Goal: Information Seeking & Learning: Learn about a topic

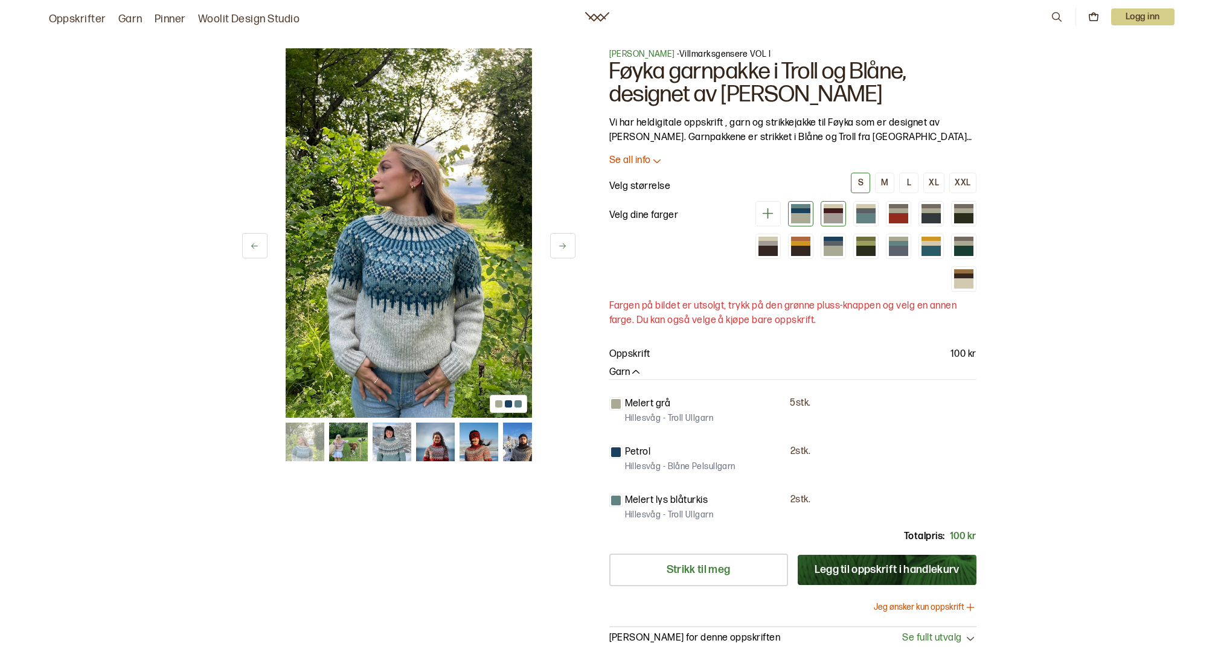
click at [845, 217] on div at bounding box center [833, 213] width 25 height 25
click at [867, 217] on div at bounding box center [866, 218] width 19 height 10
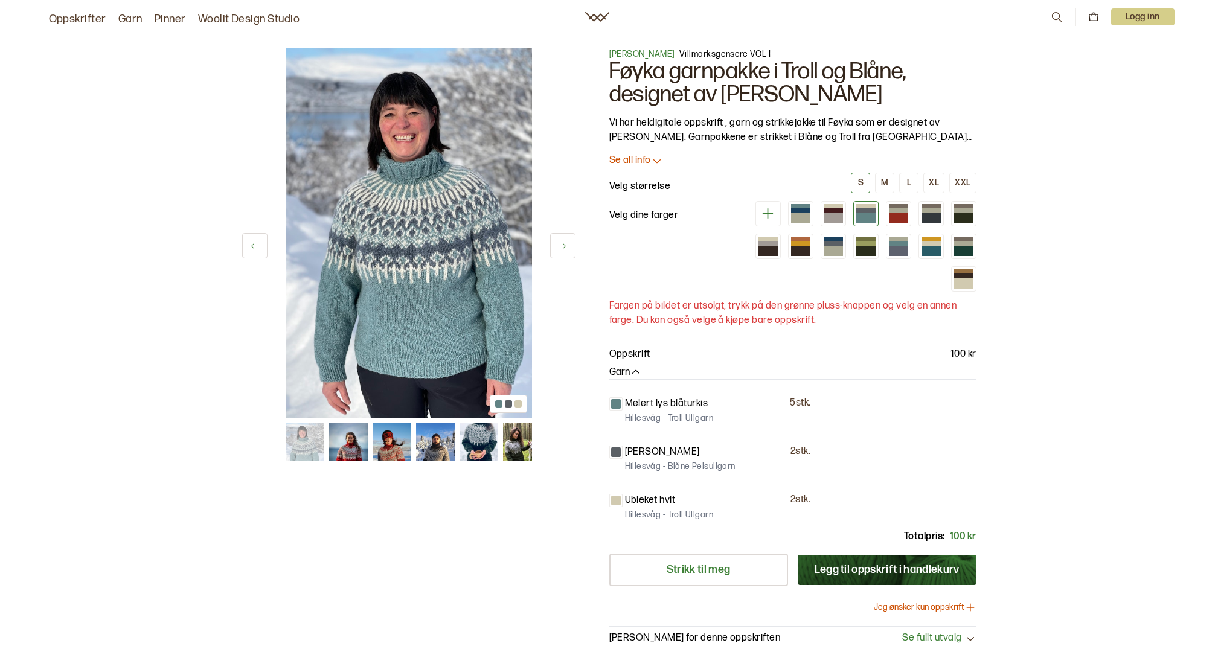
click at [567, 248] on button at bounding box center [562, 245] width 25 height 25
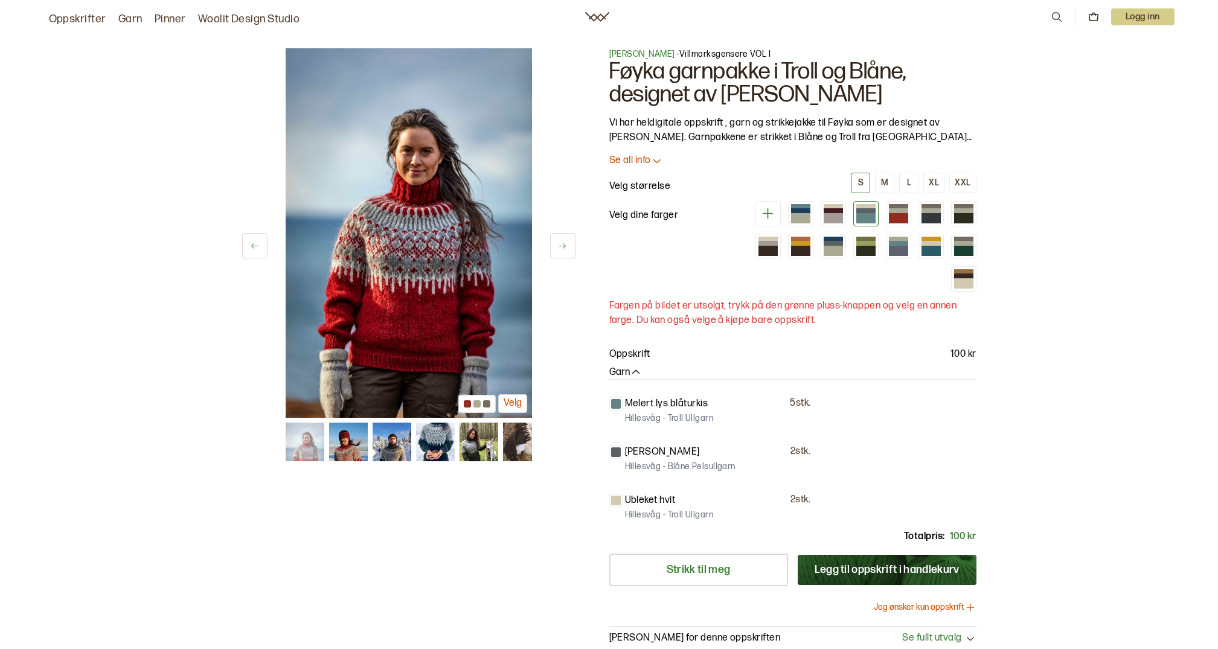
click at [567, 248] on button at bounding box center [562, 245] width 25 height 25
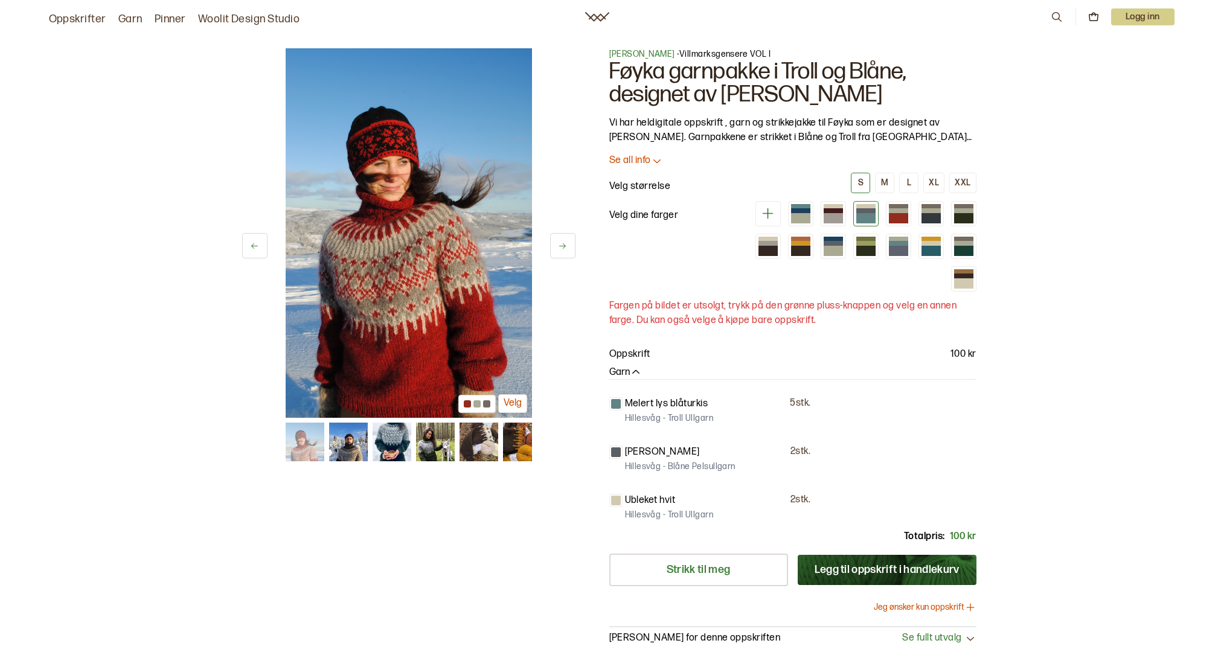
click at [567, 248] on button at bounding box center [562, 245] width 25 height 25
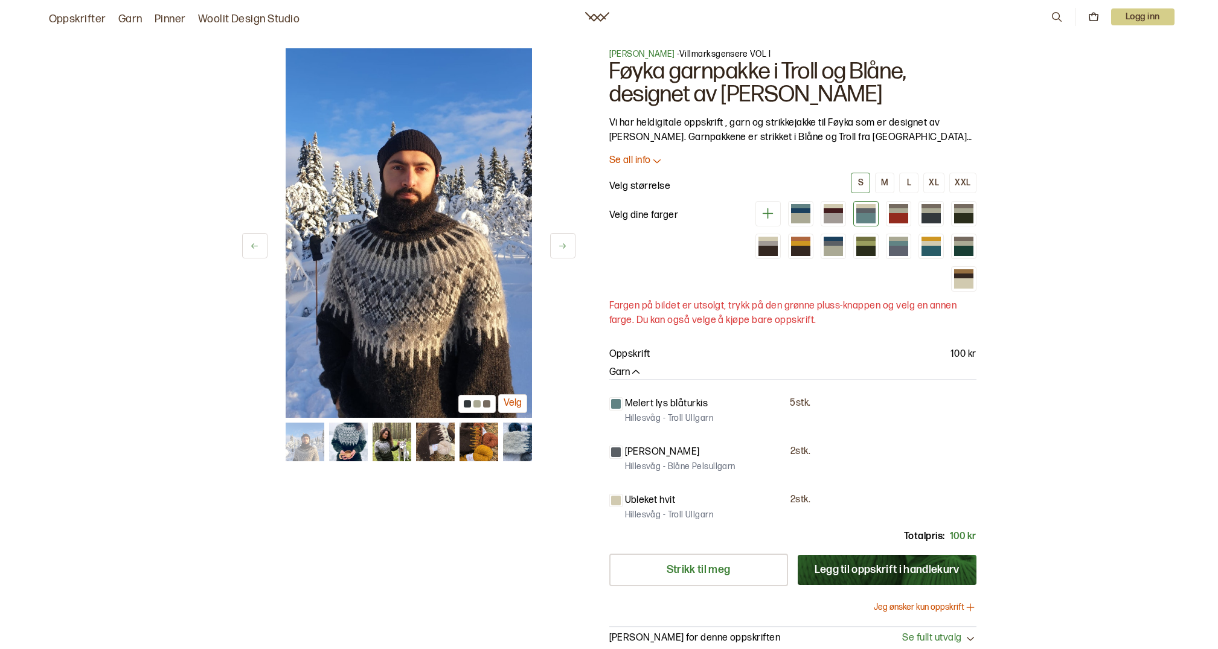
click at [567, 248] on button at bounding box center [562, 245] width 25 height 25
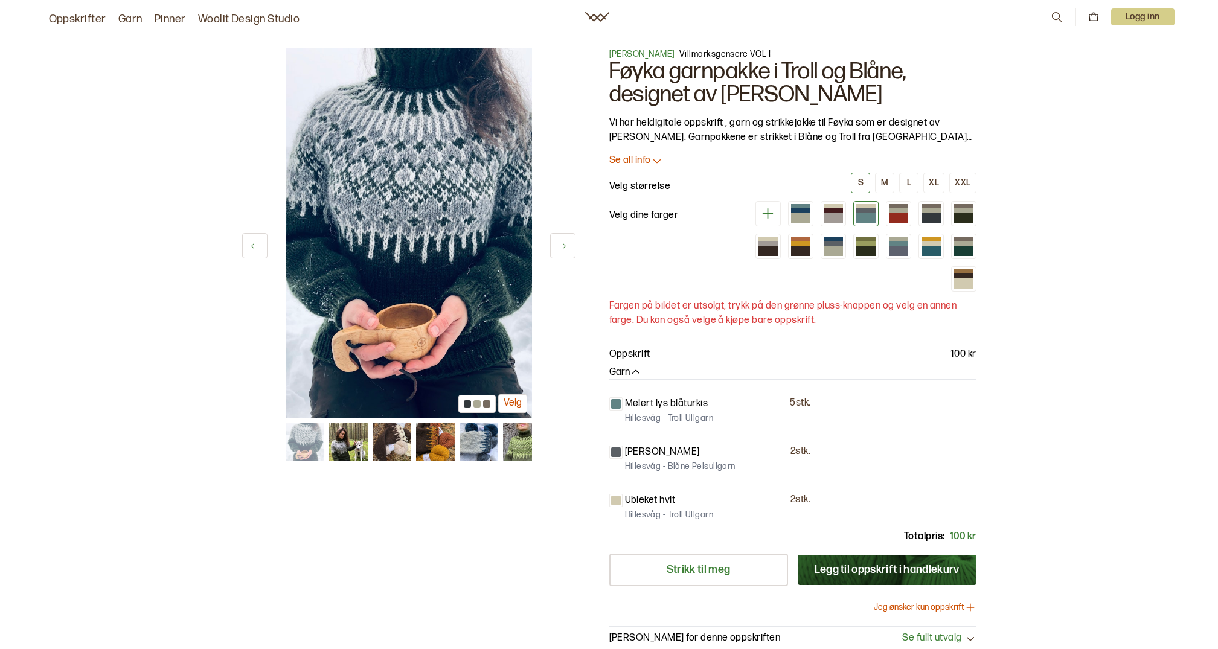
click at [567, 248] on button at bounding box center [562, 245] width 25 height 25
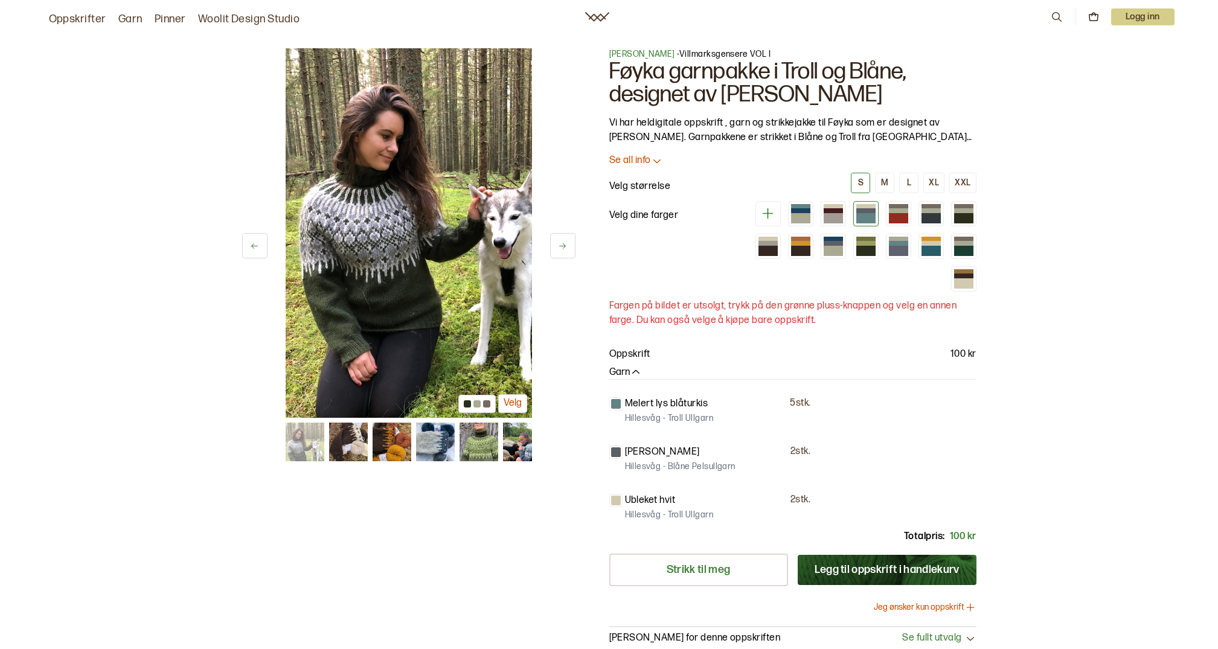
click at [567, 248] on button at bounding box center [562, 245] width 25 height 25
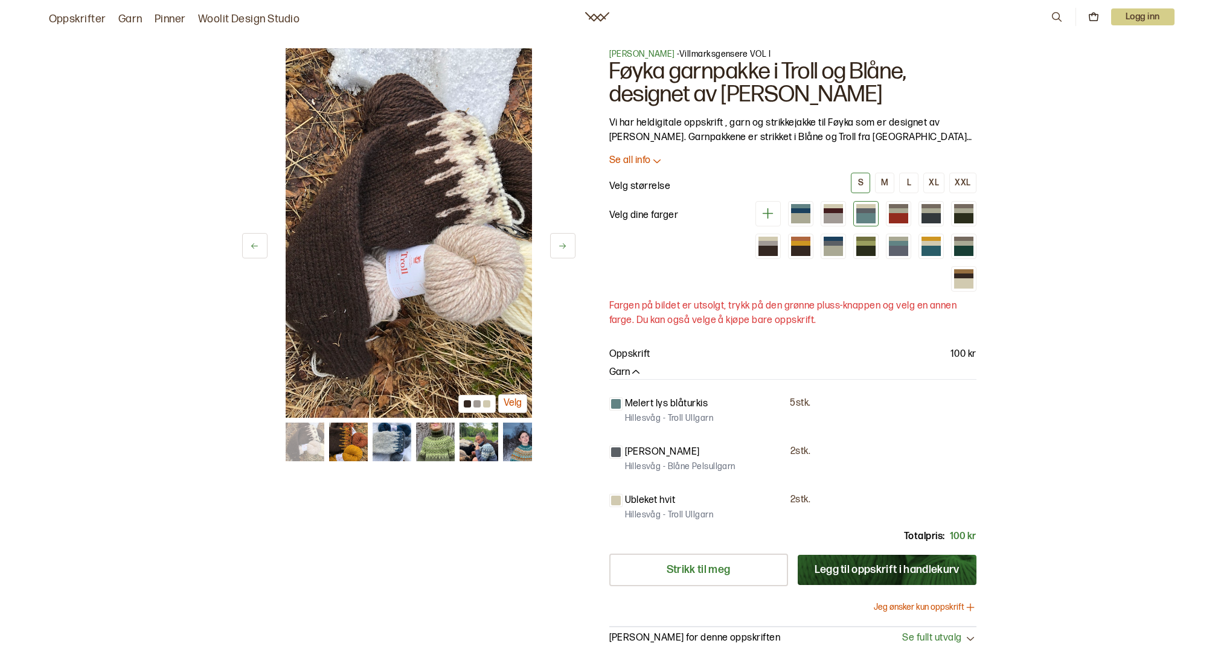
click at [567, 248] on button at bounding box center [562, 245] width 25 height 25
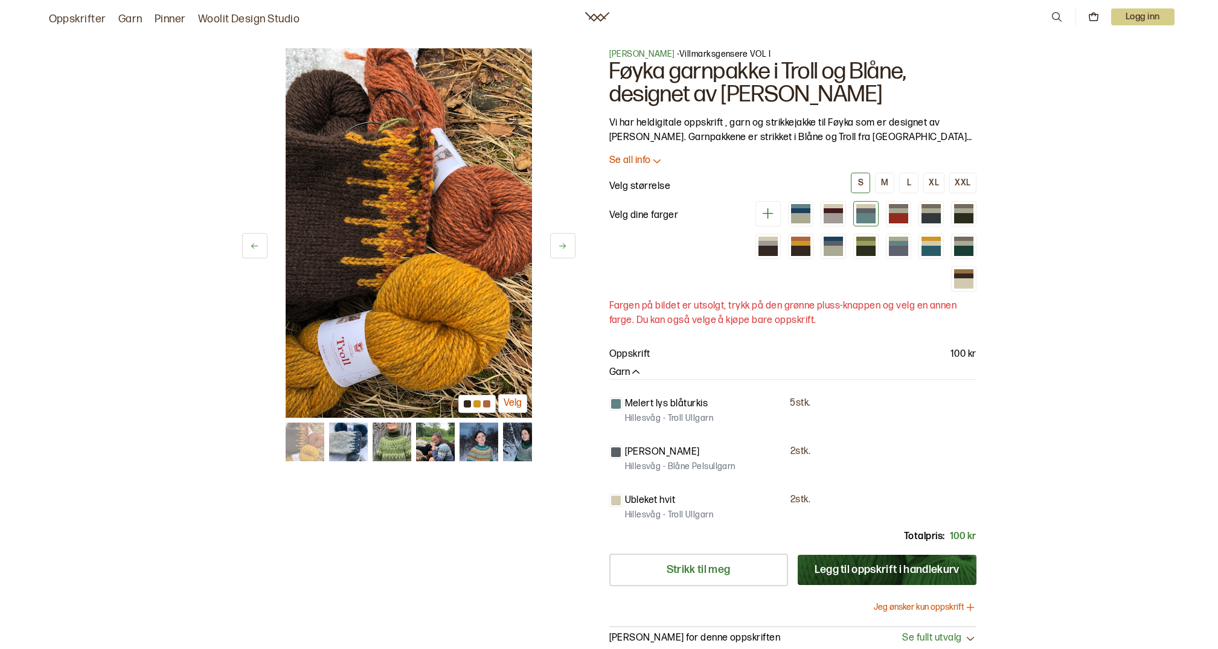
click at [567, 248] on button at bounding box center [562, 245] width 25 height 25
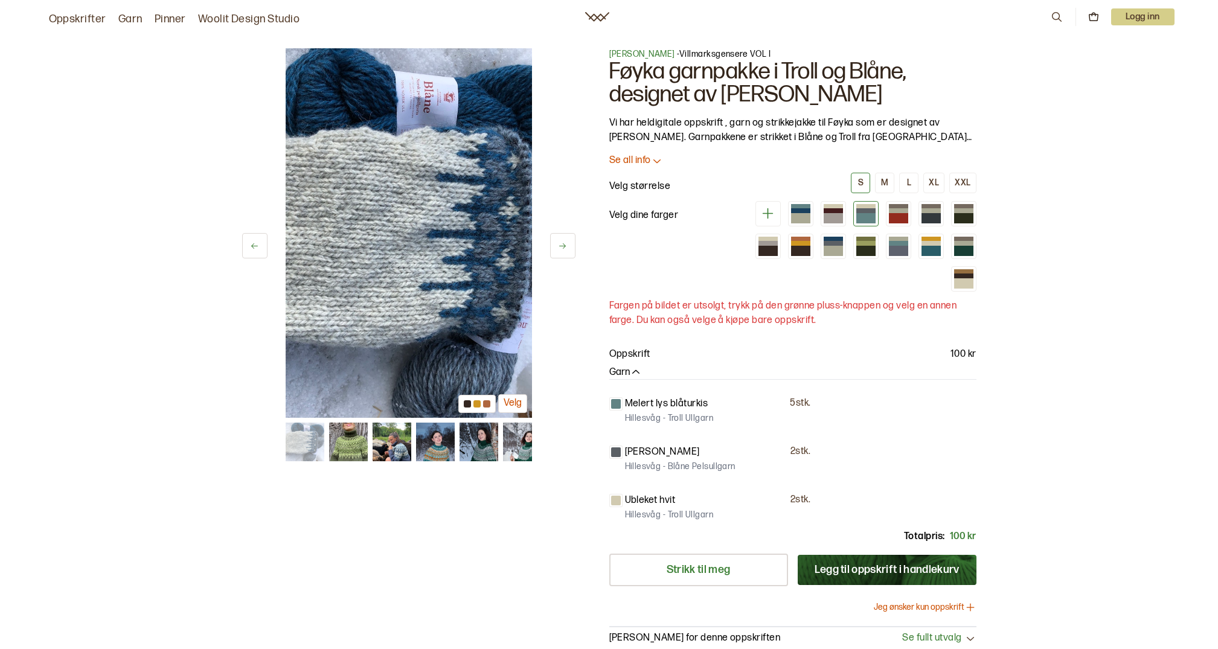
click at [567, 248] on button at bounding box center [562, 245] width 25 height 25
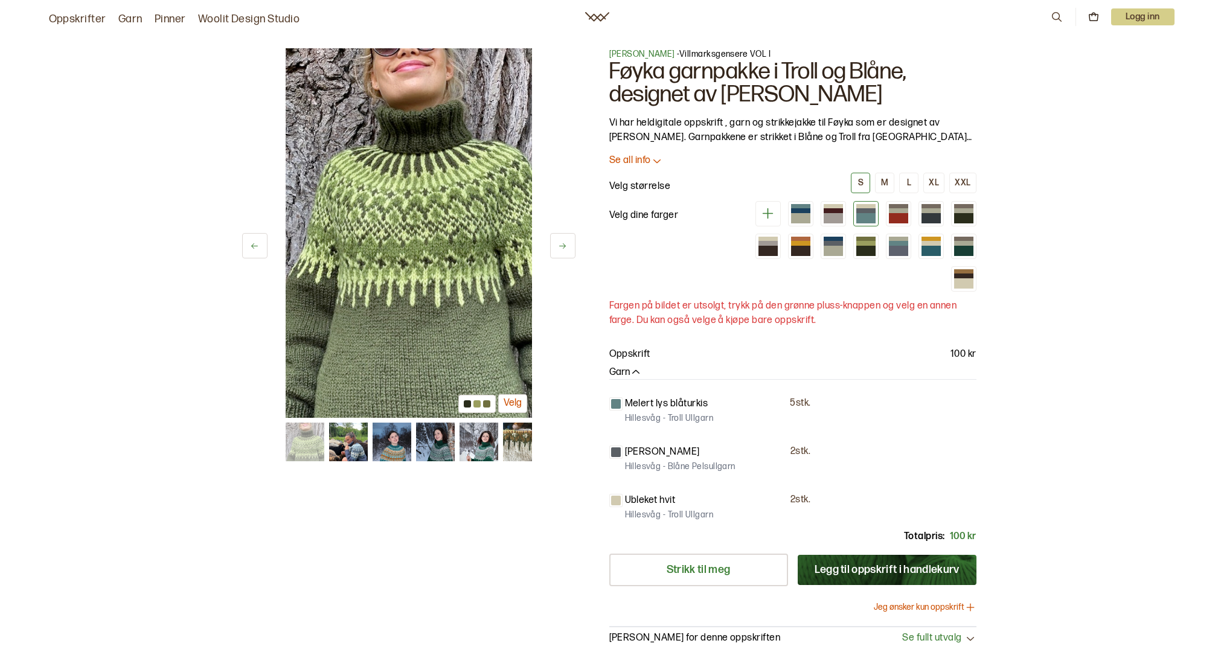
click at [567, 248] on button at bounding box center [562, 245] width 25 height 25
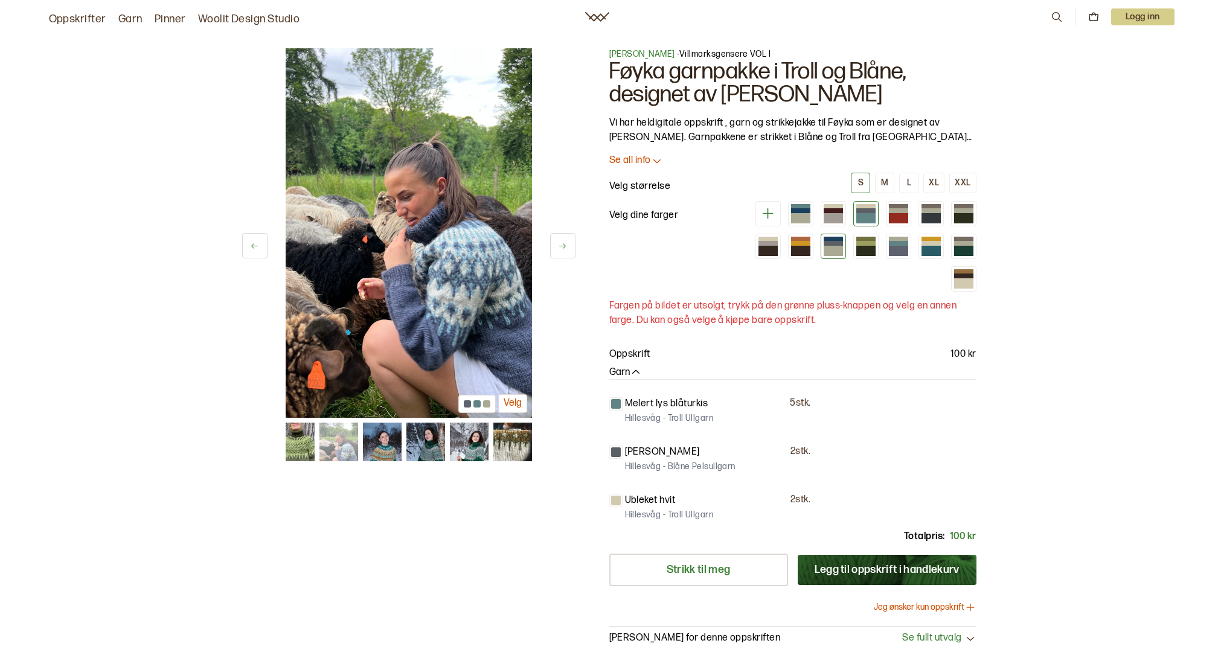
click at [831, 251] on div at bounding box center [833, 251] width 19 height 10
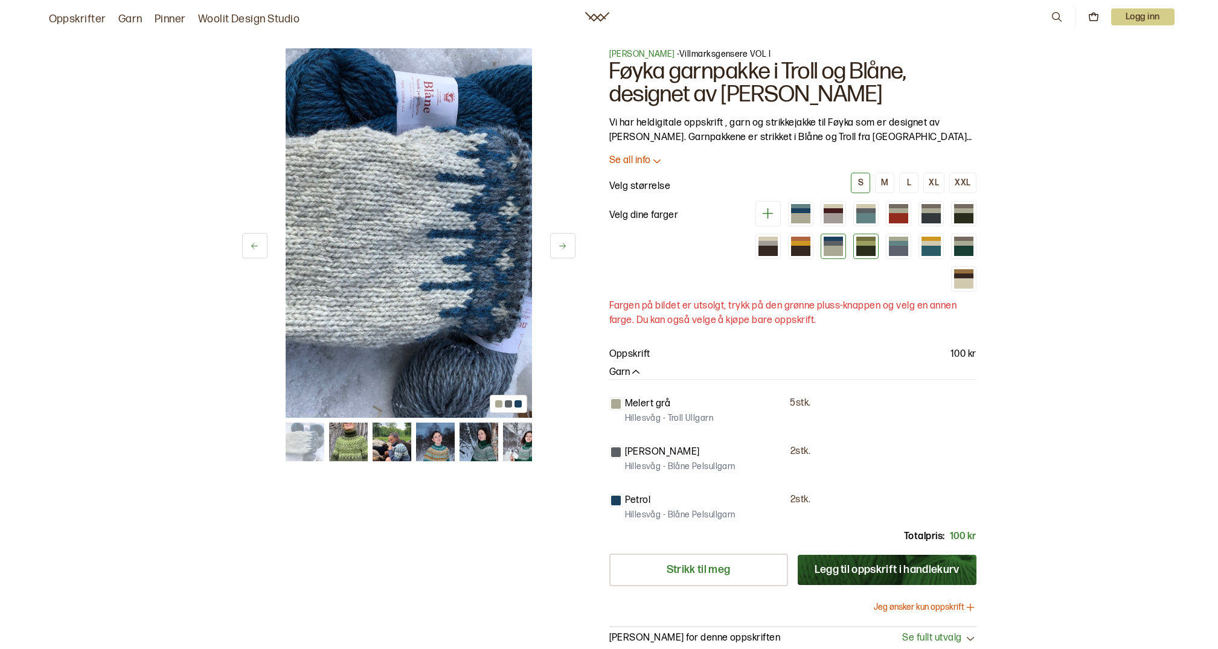
click at [866, 255] on div at bounding box center [866, 251] width 19 height 10
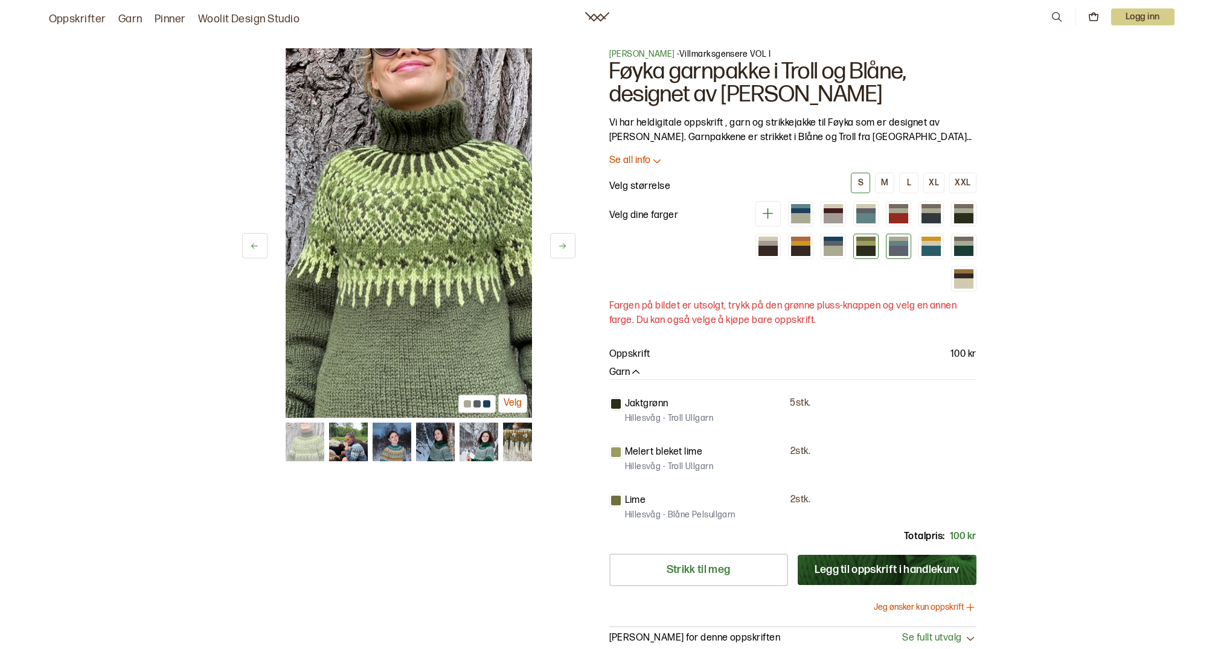
click at [899, 251] on div at bounding box center [898, 251] width 19 height 10
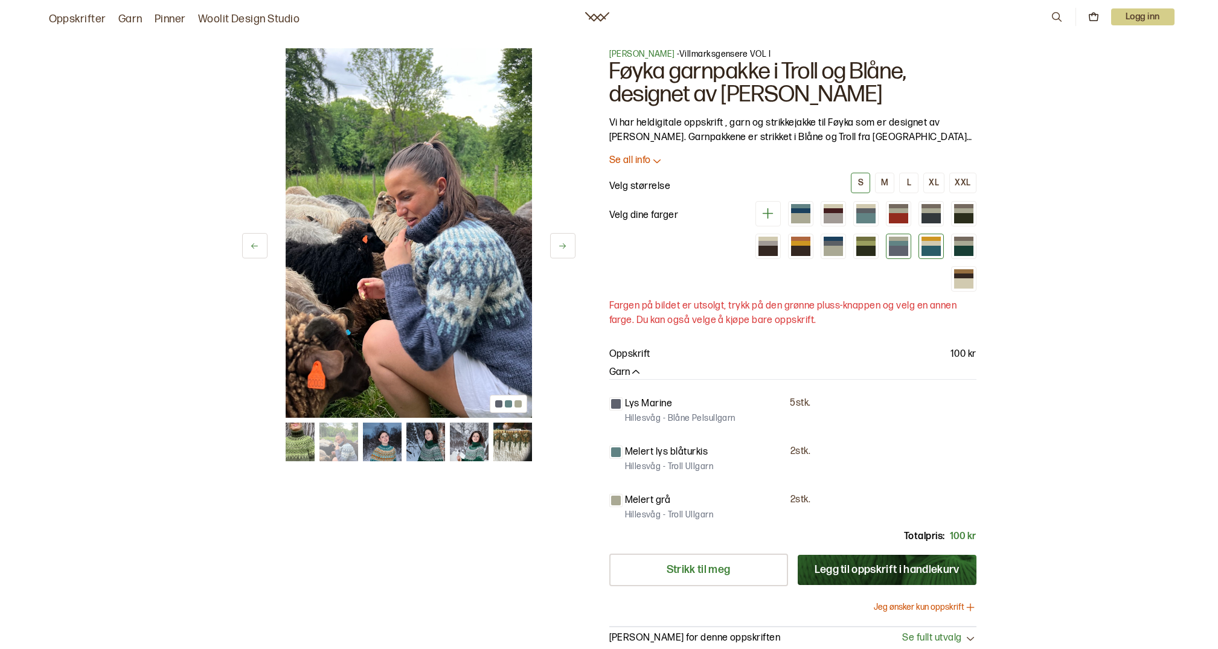
click at [940, 244] on div at bounding box center [931, 243] width 19 height 4
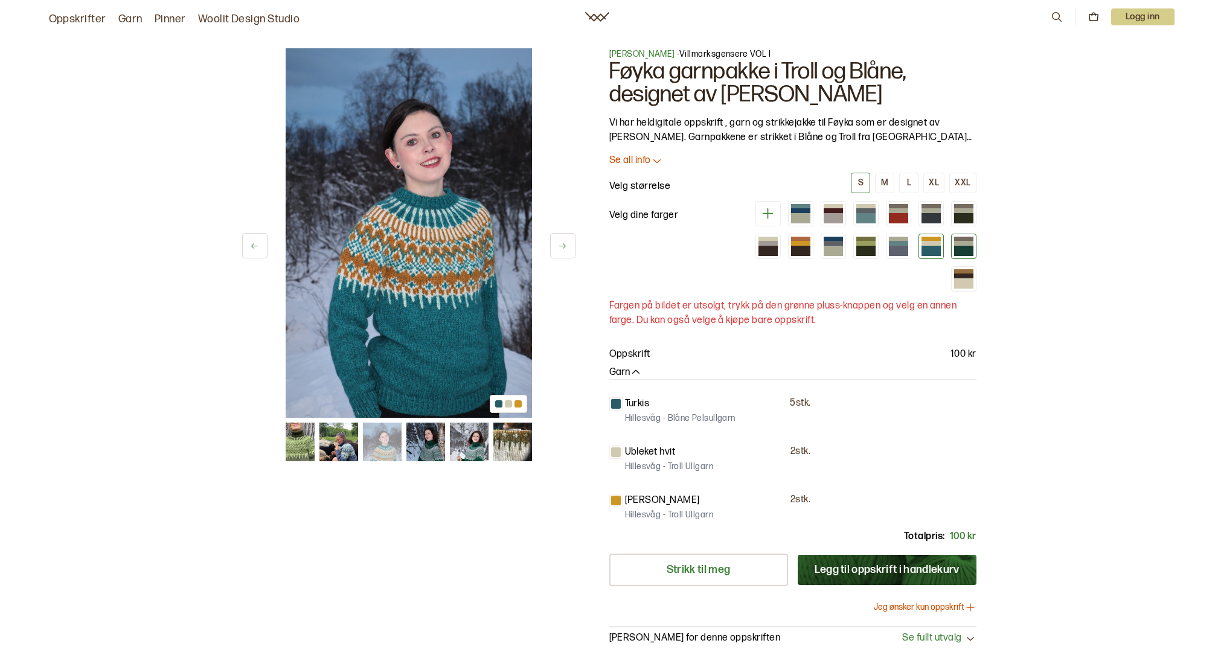
click at [970, 249] on div at bounding box center [963, 251] width 19 height 10
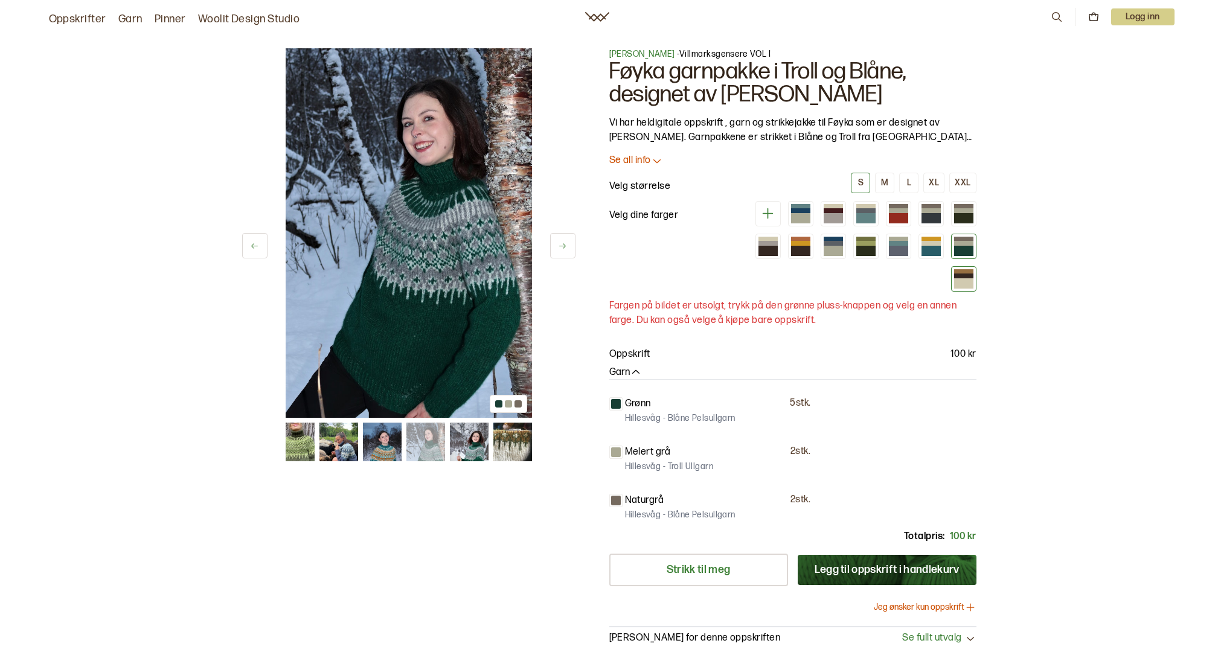
click at [965, 283] on div at bounding box center [963, 283] width 19 height 10
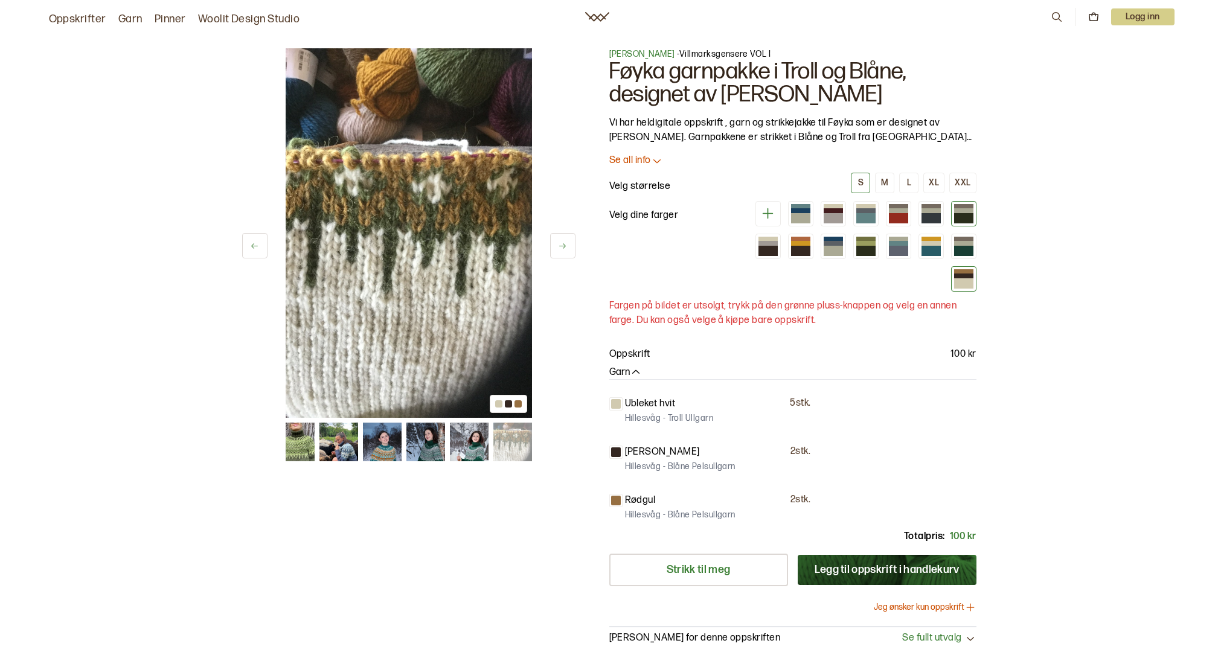
click at [965, 218] on div at bounding box center [963, 218] width 19 height 10
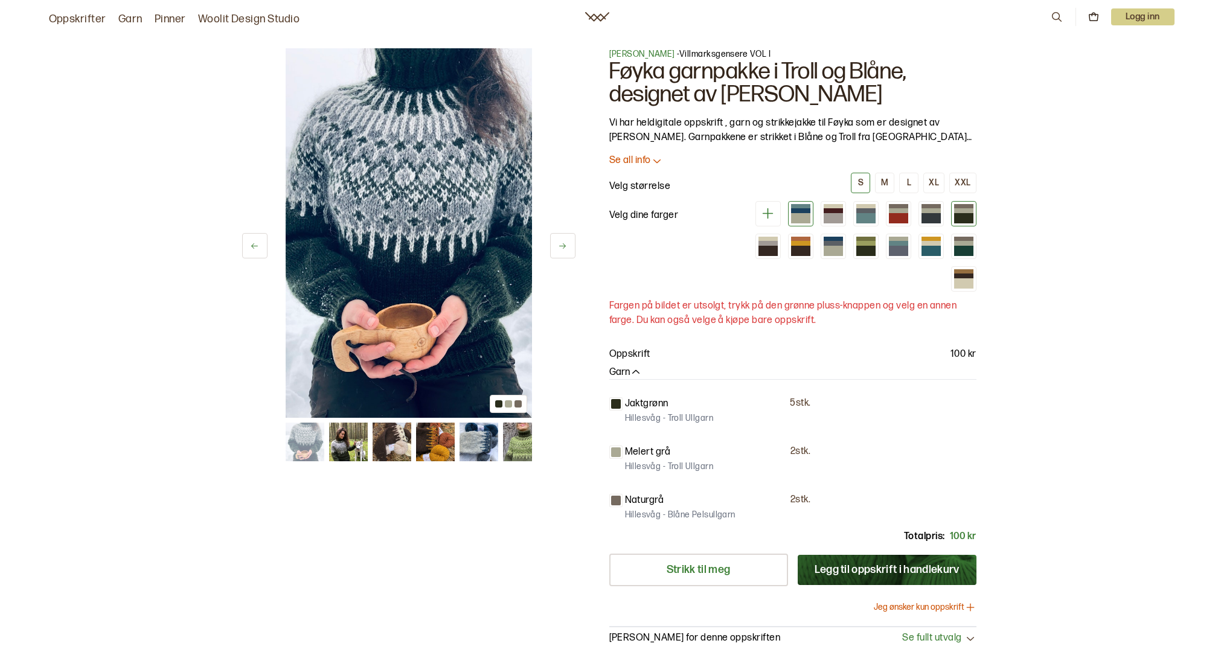
click at [803, 217] on div at bounding box center [800, 218] width 19 height 10
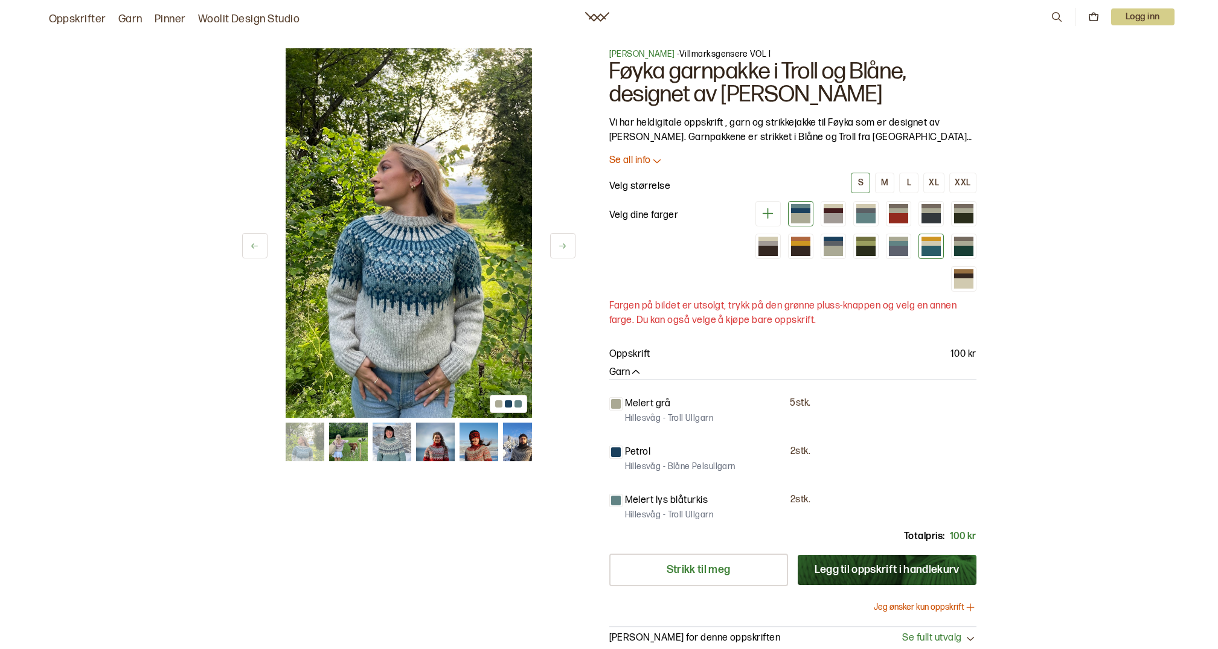
click at [934, 251] on div at bounding box center [931, 251] width 19 height 10
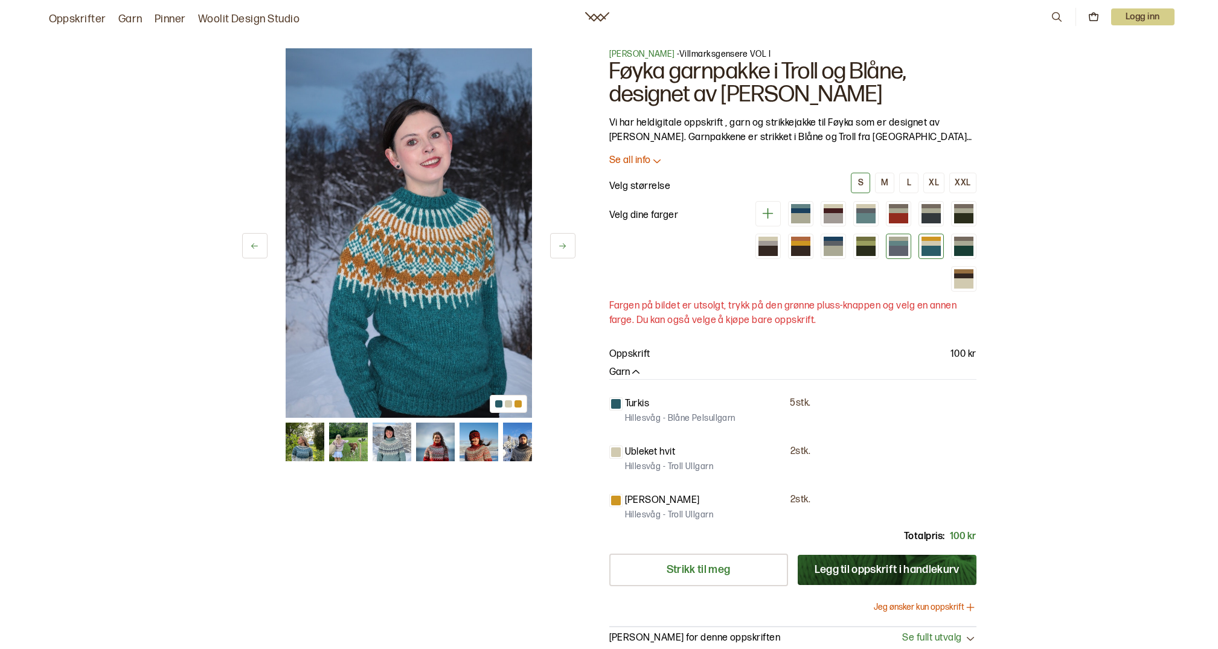
click at [891, 246] on div at bounding box center [898, 251] width 19 height 10
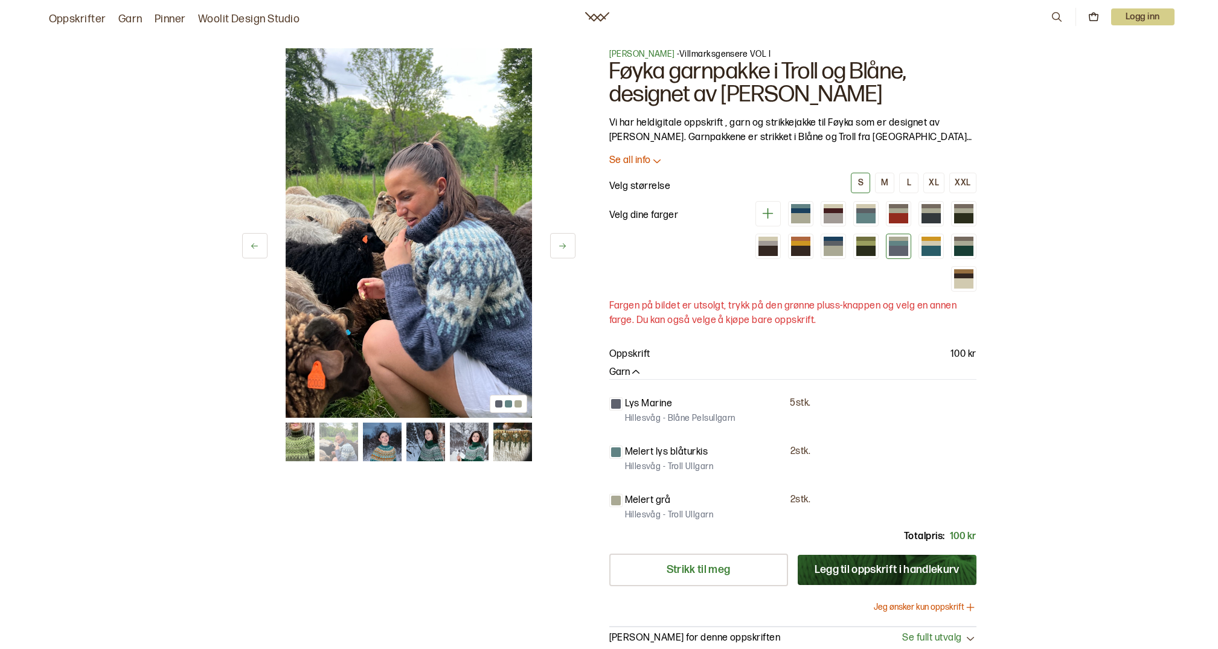
click at [469, 260] on img at bounding box center [409, 233] width 246 height 370
click at [966, 283] on div at bounding box center [963, 283] width 19 height 10
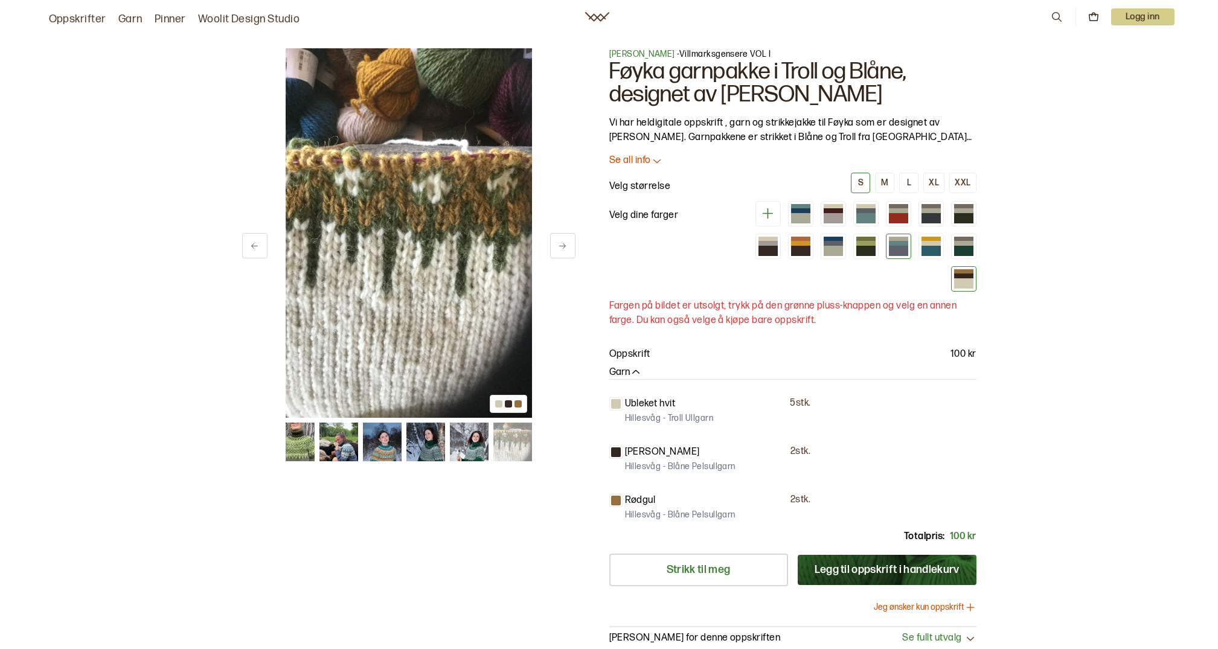
click at [897, 242] on div at bounding box center [898, 243] width 19 height 4
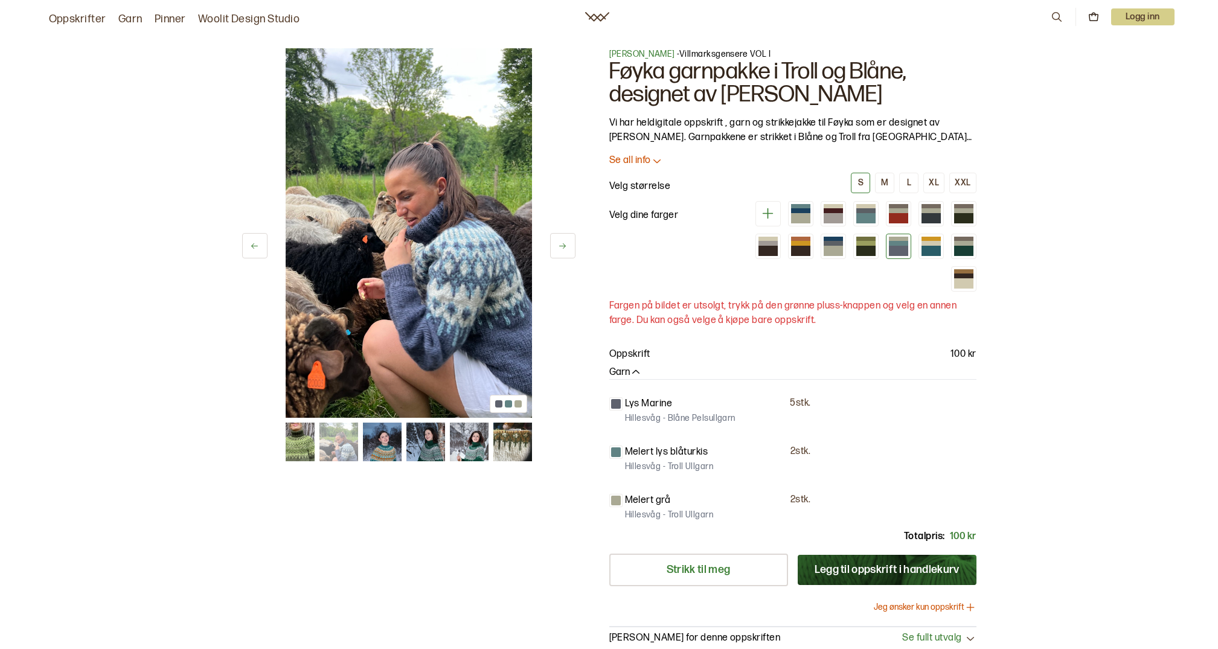
click at [636, 379] on hr at bounding box center [792, 379] width 367 height 1
click at [636, 373] on icon "button" at bounding box center [636, 373] width 12 height 12
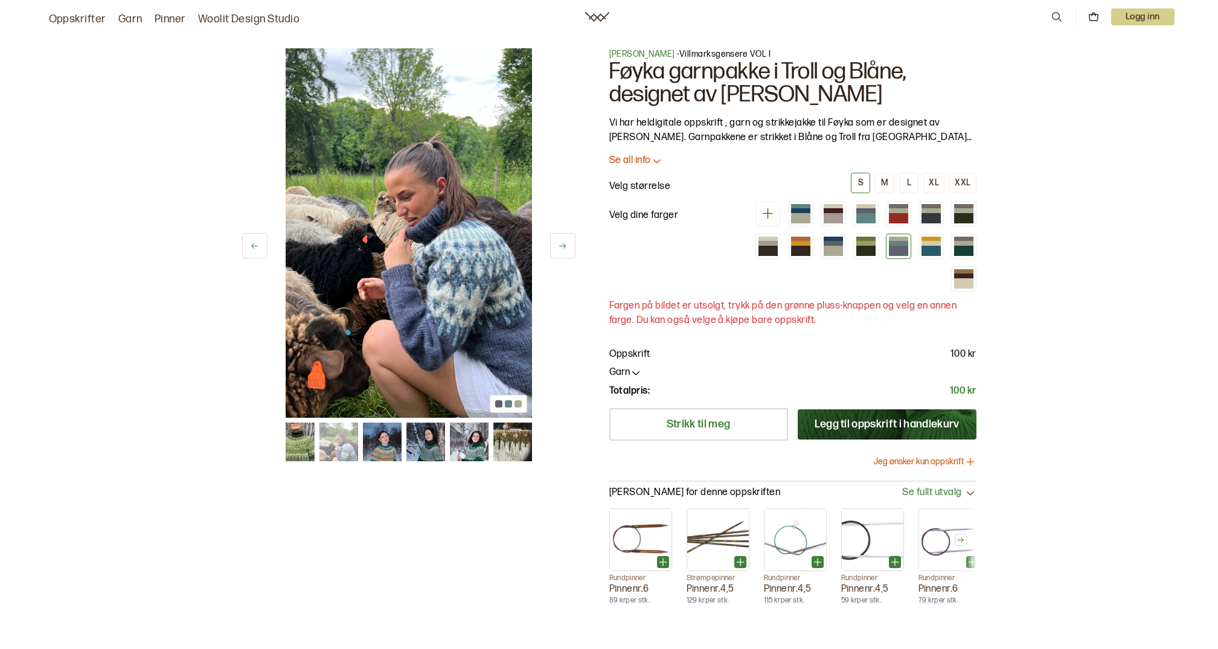
click at [636, 373] on icon "button" at bounding box center [636, 373] width 12 height 12
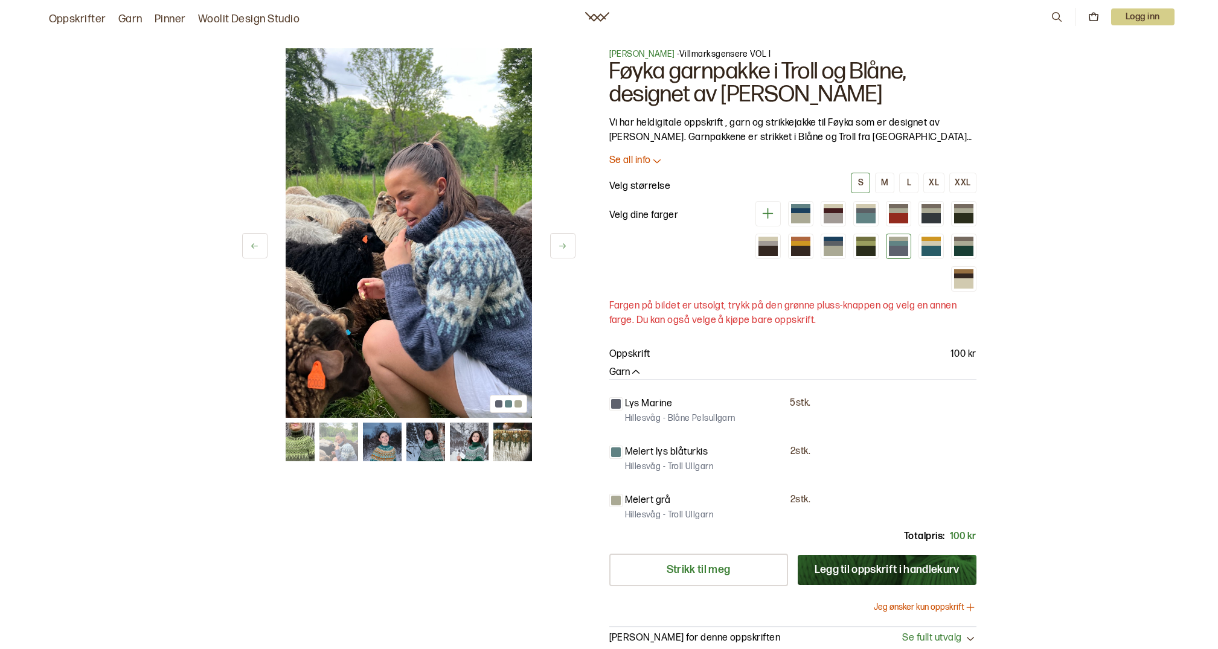
click at [641, 162] on p "Se all info" at bounding box center [630, 161] width 42 height 13
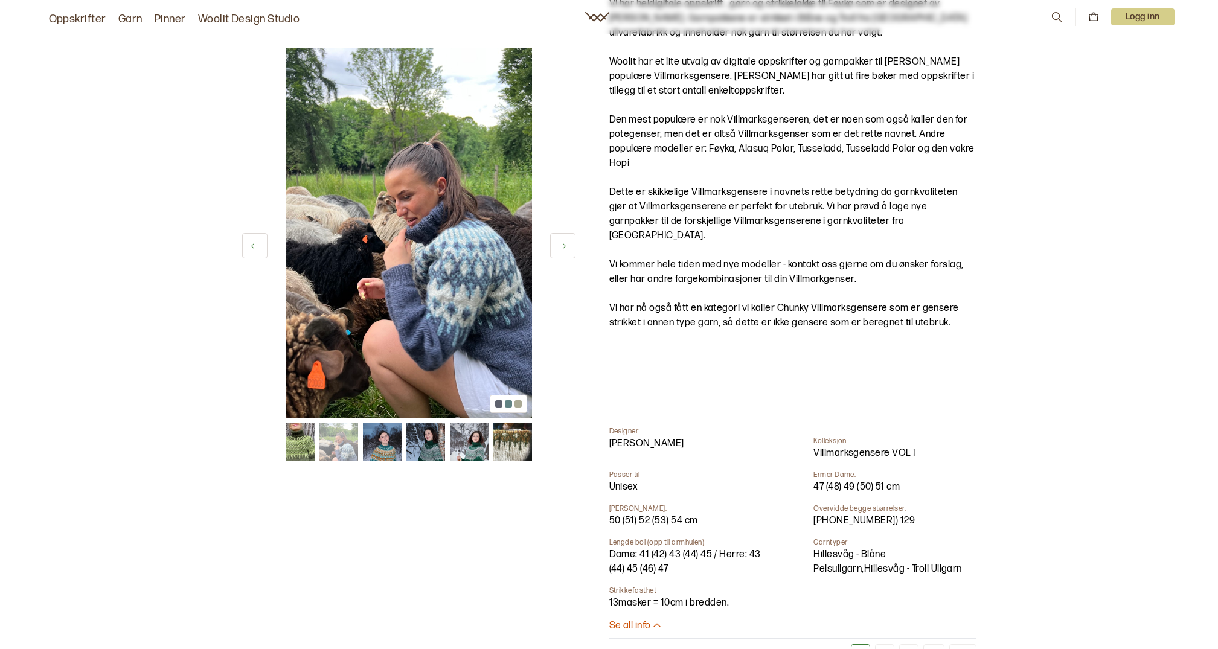
scroll to position [121, 0]
